Goal: Task Accomplishment & Management: Manage account settings

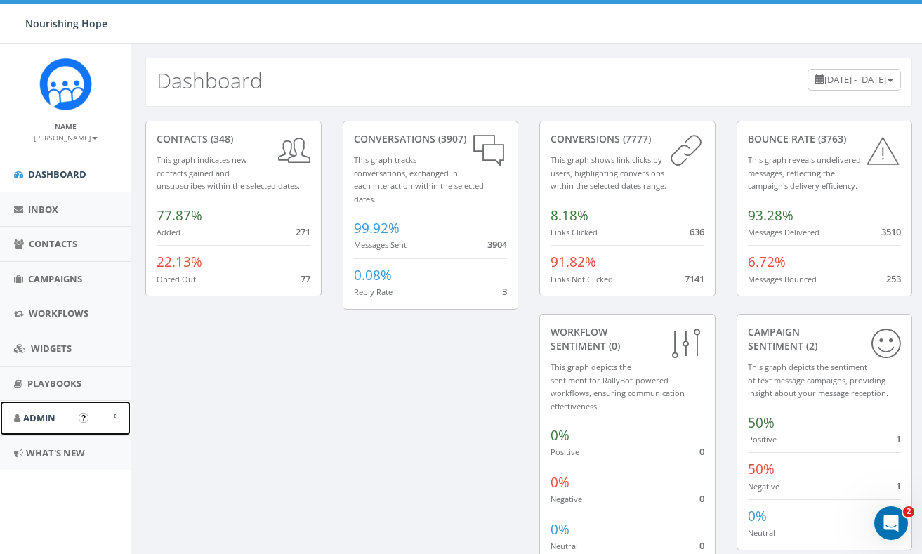
click at [47, 425] on link "Admin" at bounding box center [65, 418] width 131 height 34
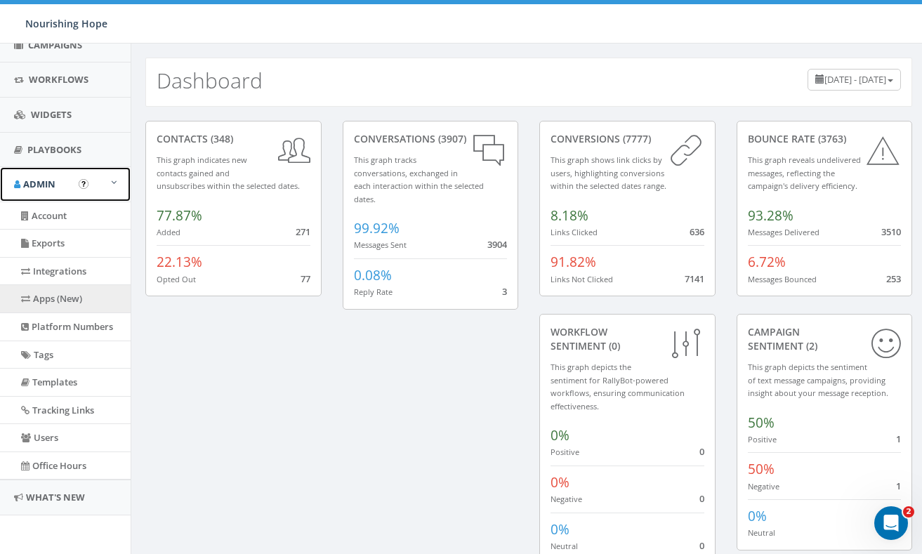
scroll to position [233, 0]
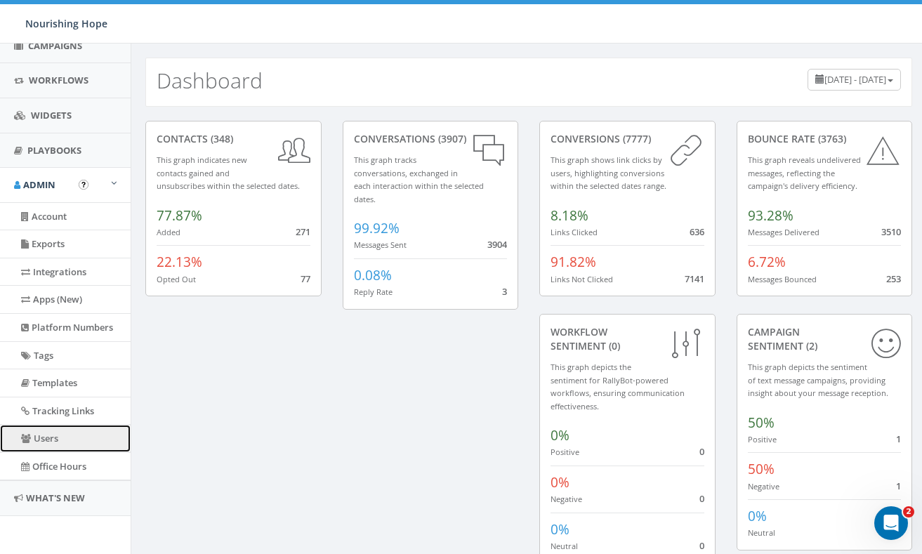
click at [69, 443] on link "Users" at bounding box center [65, 438] width 131 height 27
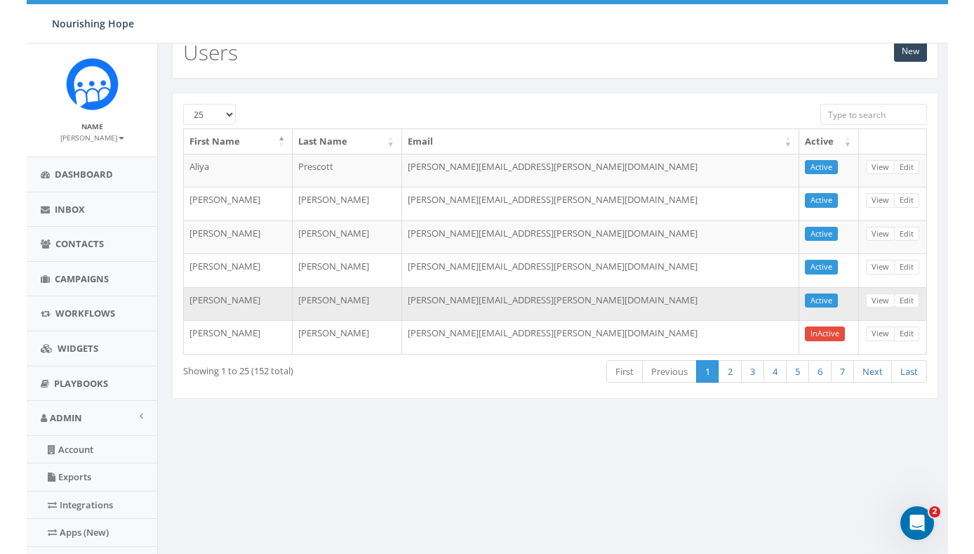
scroll to position [32, 0]
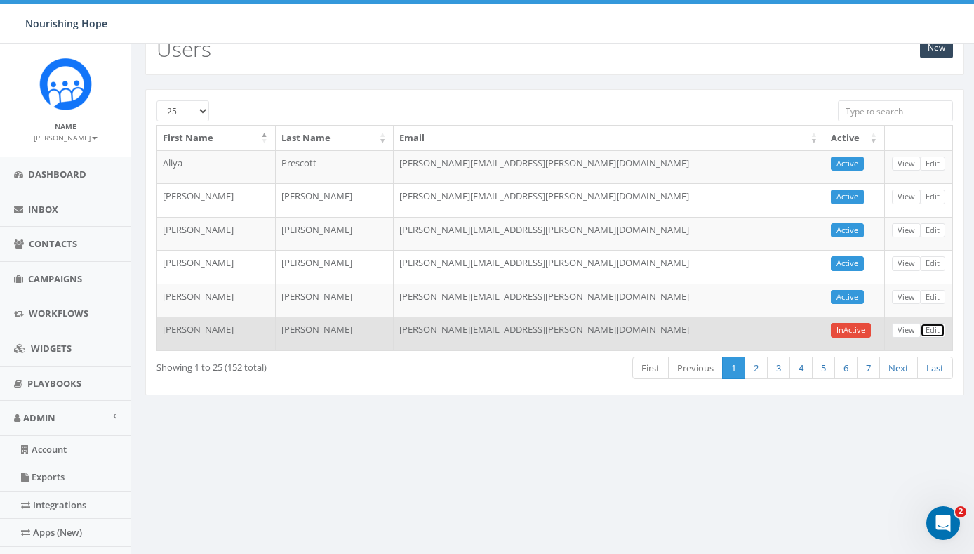
click at [921, 330] on link "Edit" at bounding box center [932, 330] width 25 height 15
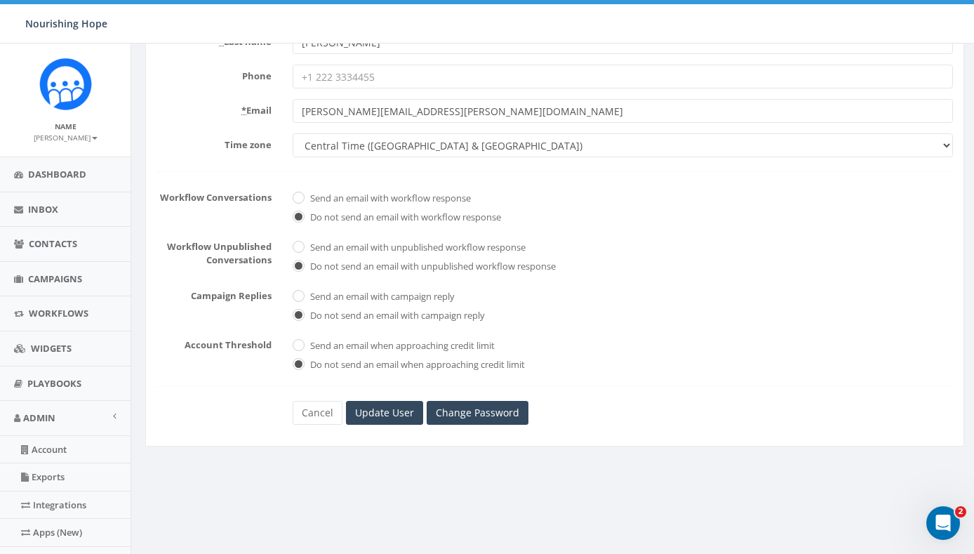
scroll to position [154, 0]
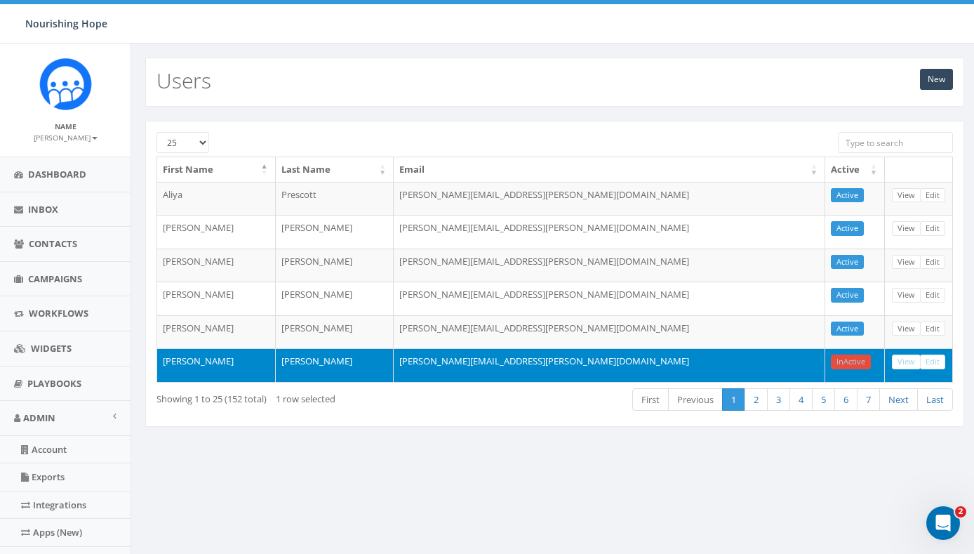
click at [907, 30] on div "0.24 % of Available Amount Used You have used 0.24 % of your available amount." at bounding box center [820, 23] width 330 height 39
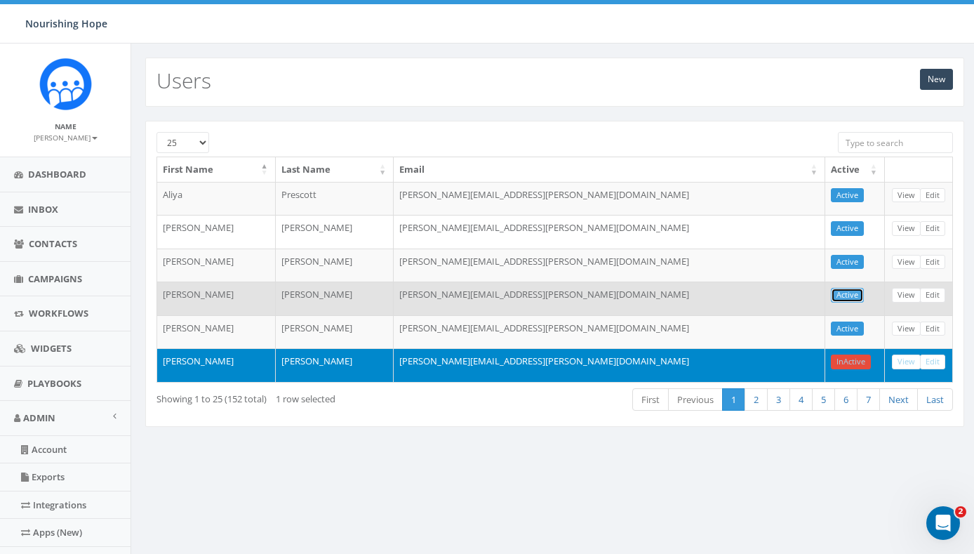
click at [854, 296] on link "Active" at bounding box center [847, 295] width 33 height 15
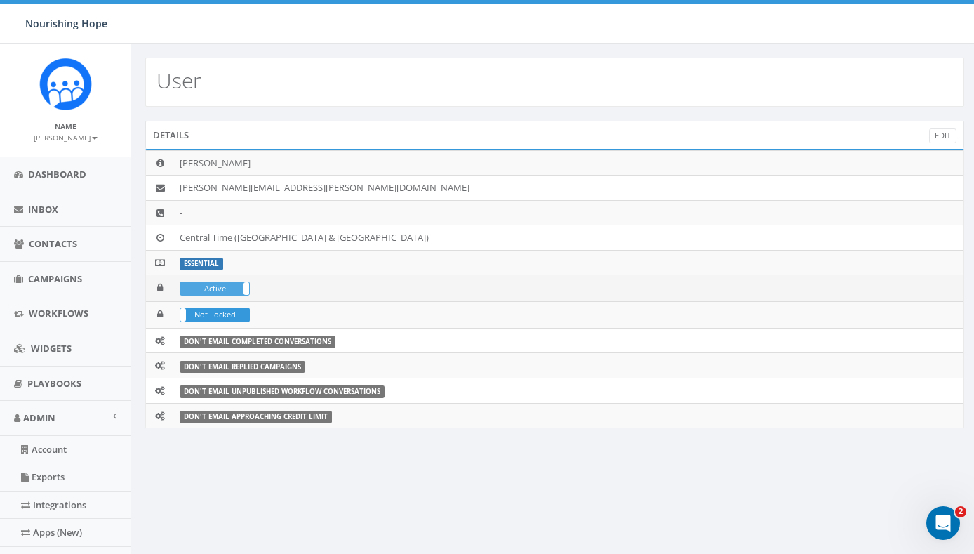
click at [243, 286] on label "Active" at bounding box center [214, 288] width 69 height 13
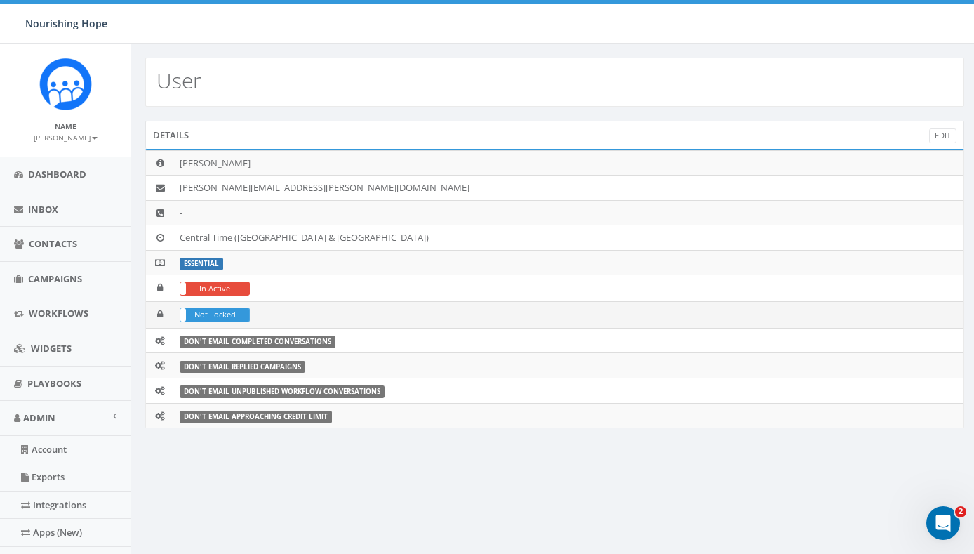
click at [183, 315] on span at bounding box center [180, 314] width 11 height 13
click at [272, 525] on div "User Details Edit Courtney McDonald courtney.mcdonald@nourishinghopechi.org - C…" at bounding box center [555, 416] width 848 height 745
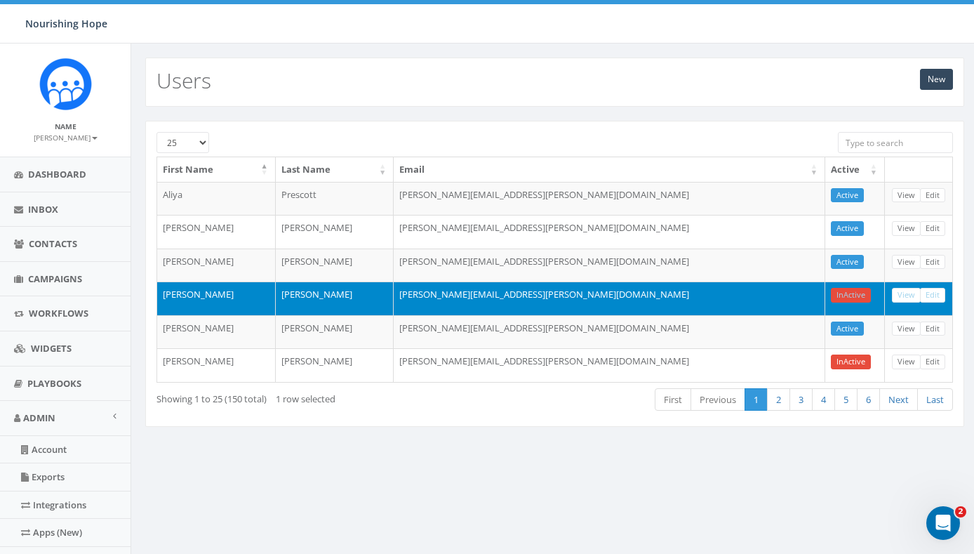
click at [668, 82] on div "New Users" at bounding box center [554, 82] width 819 height 49
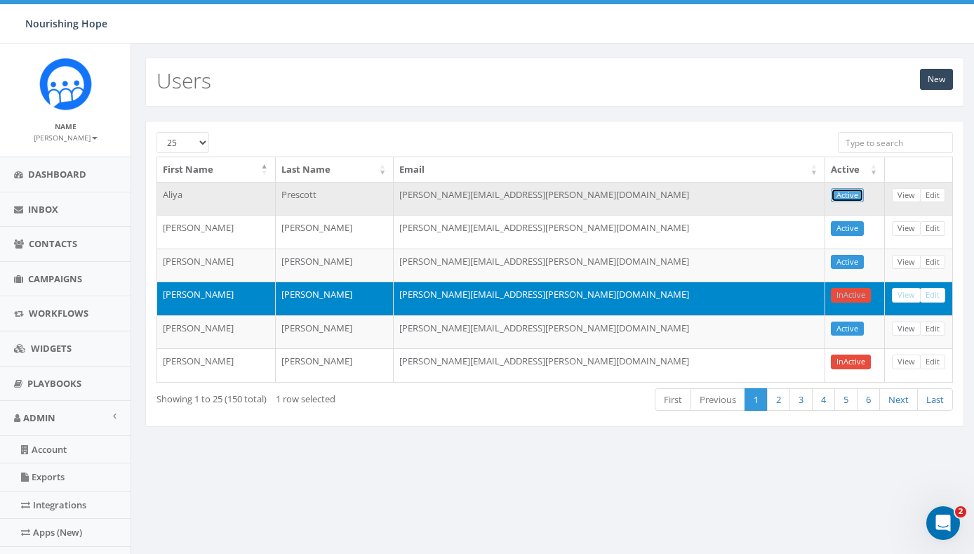
click at [851, 196] on link "Active" at bounding box center [847, 195] width 33 height 15
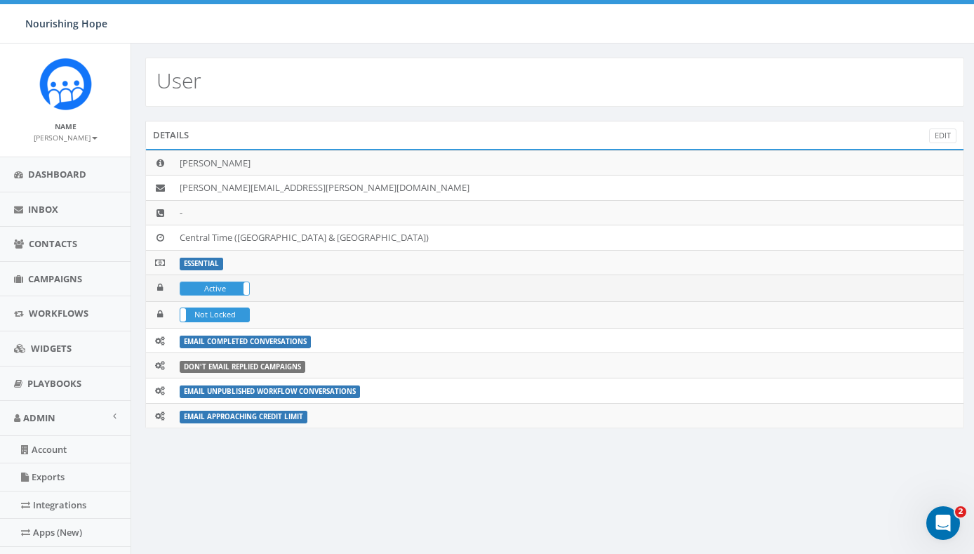
click at [246, 289] on span at bounding box center [249, 288] width 11 height 13
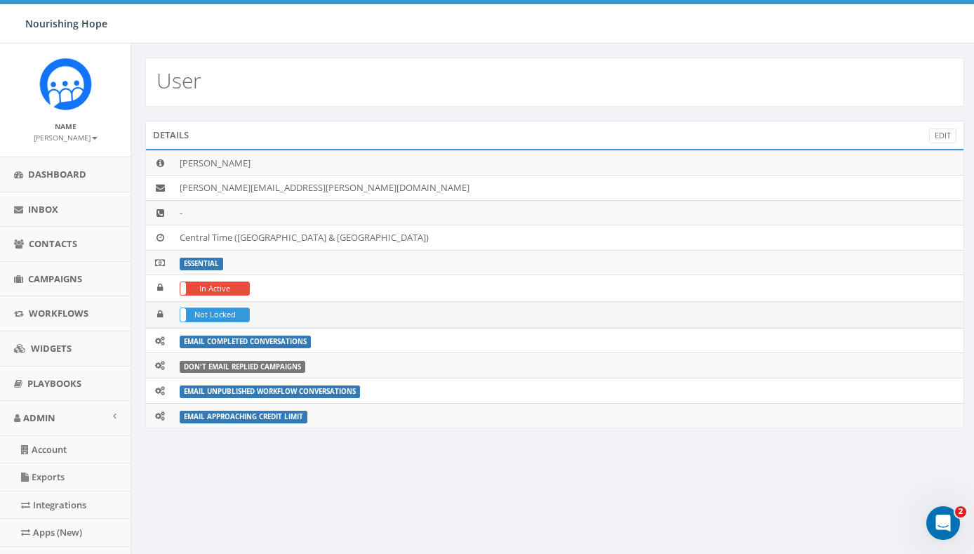
click at [185, 316] on span at bounding box center [180, 314] width 11 height 13
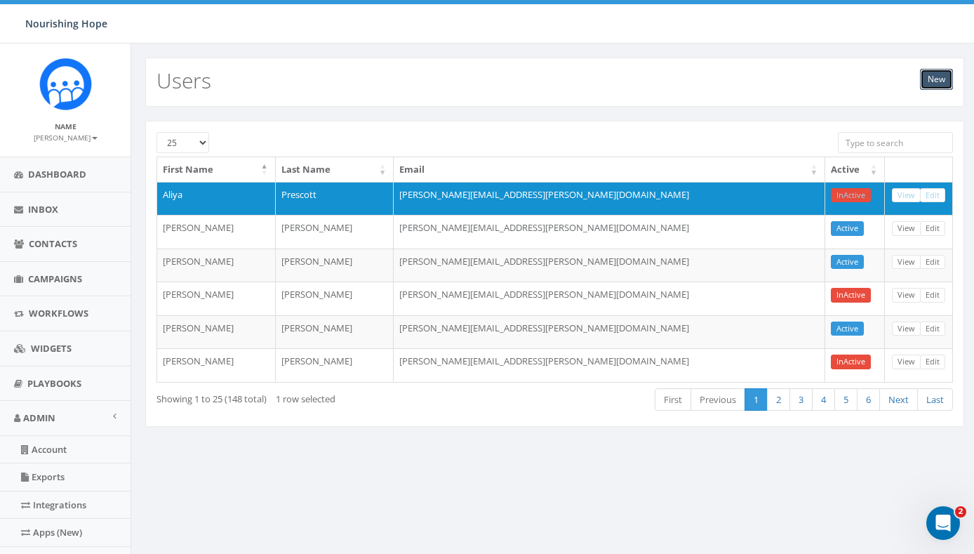
click at [921, 75] on link "New" at bounding box center [936, 79] width 33 height 21
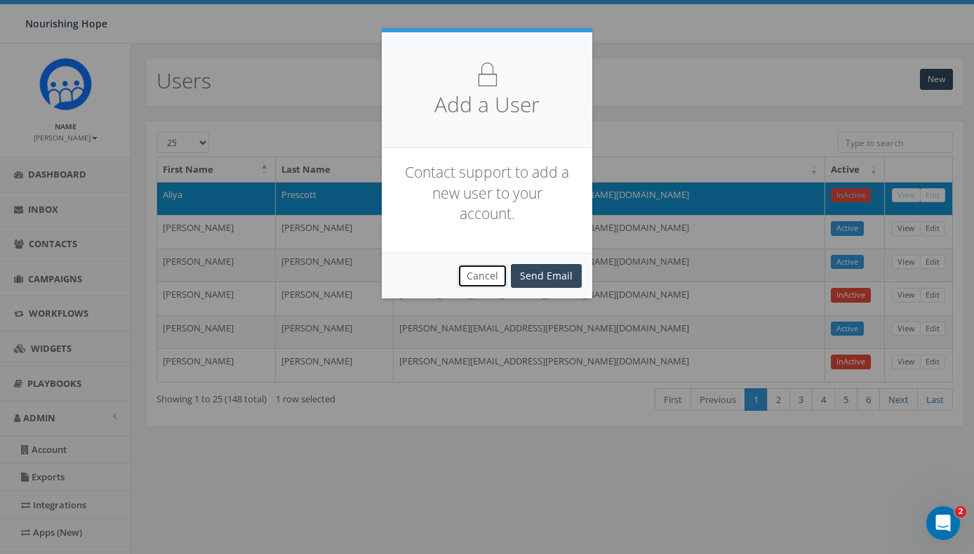
click at [477, 270] on button "Cancel" at bounding box center [483, 276] width 50 height 24
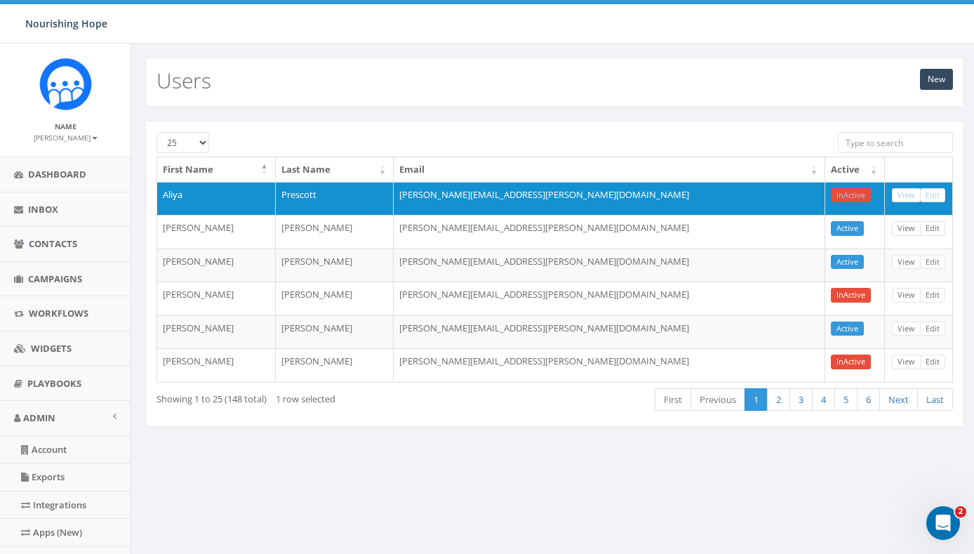
click at [465, 515] on div "New Users 25 50 100 First Name Last Name Email Active Aliya Prescott aliya.pres…" at bounding box center [555, 416] width 848 height 745
click at [448, 69] on div "New Users" at bounding box center [554, 82] width 819 height 49
click at [527, 498] on div "New Users 25 50 100 First Name Last Name Email Active Aliya Prescott aliya.pres…" at bounding box center [555, 416] width 848 height 745
click at [552, 520] on div "New Users 25 50 100 First Name Last Name Email Active Aliya Prescott aliya.pres…" at bounding box center [555, 416] width 848 height 745
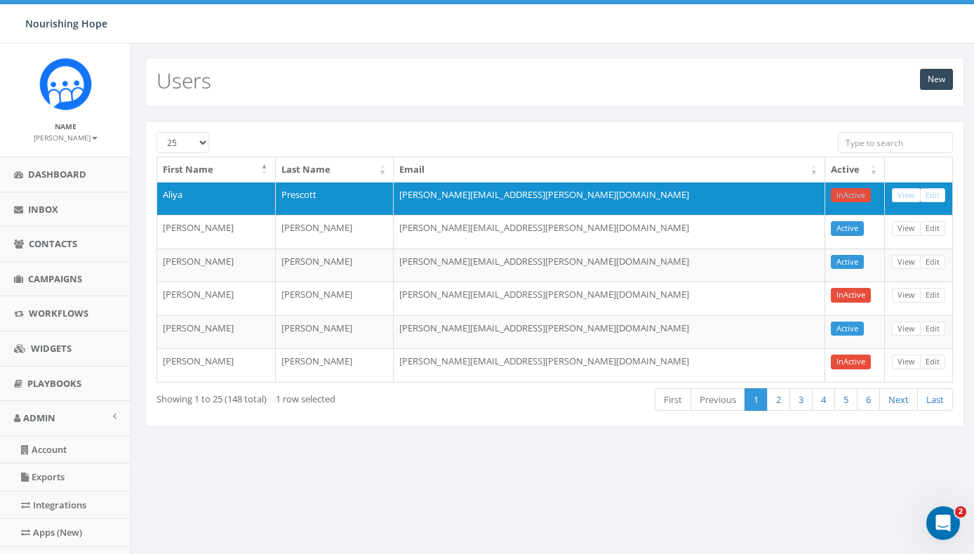
click at [674, 62] on div "New Users" at bounding box center [554, 82] width 819 height 49
